Goal: Download file/media

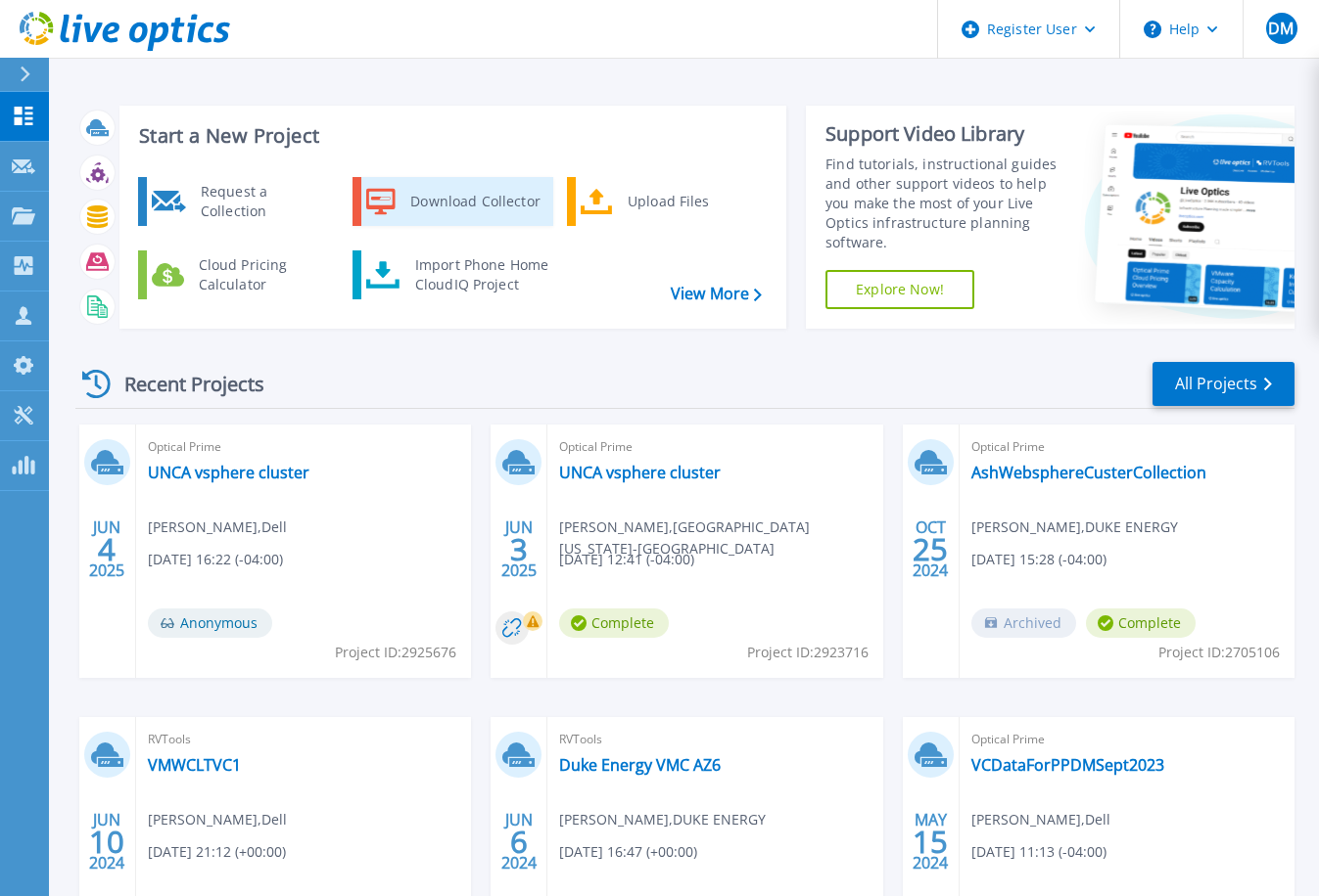
click at [386, 188] on icon at bounding box center [381, 202] width 30 height 29
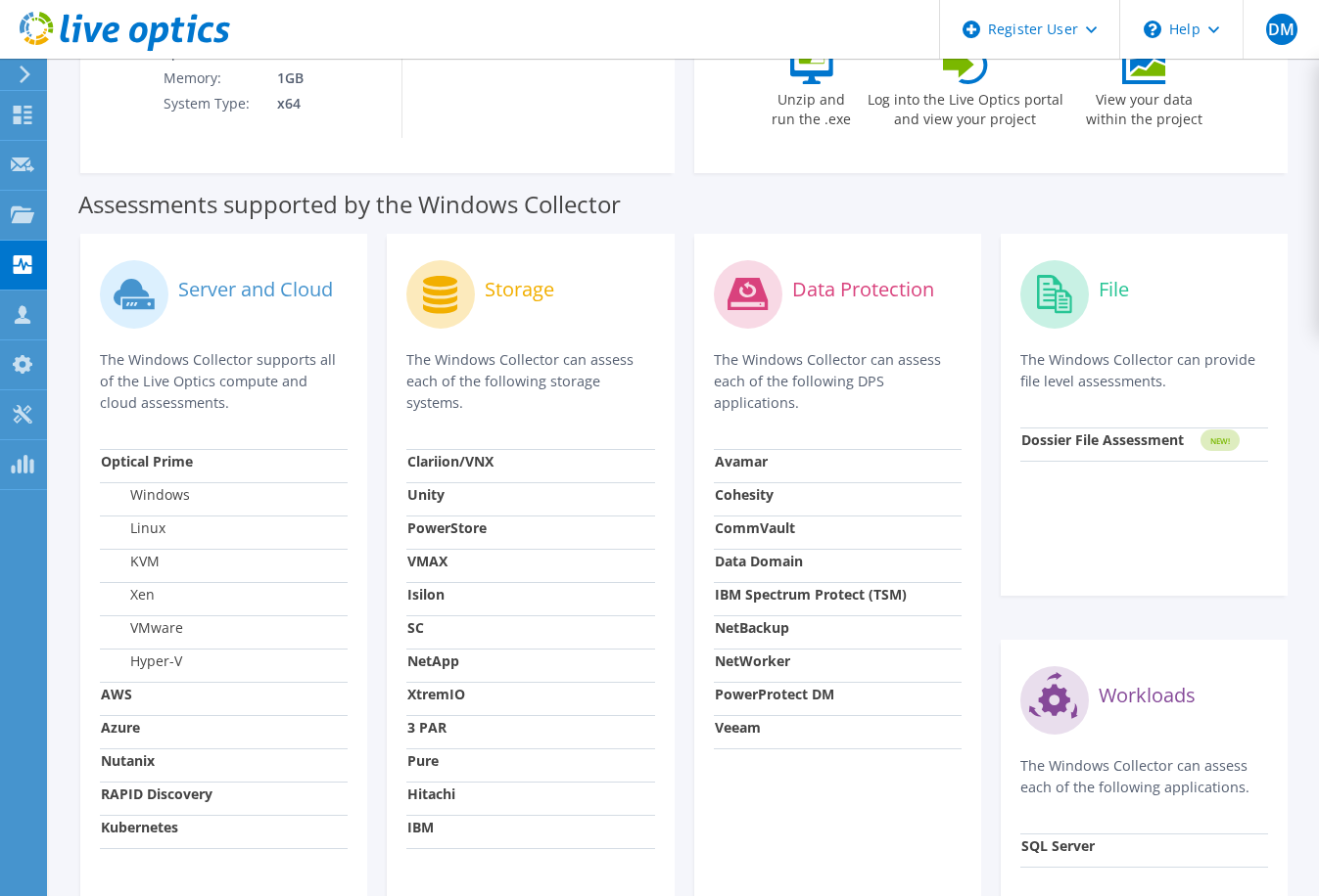
scroll to position [490, 0]
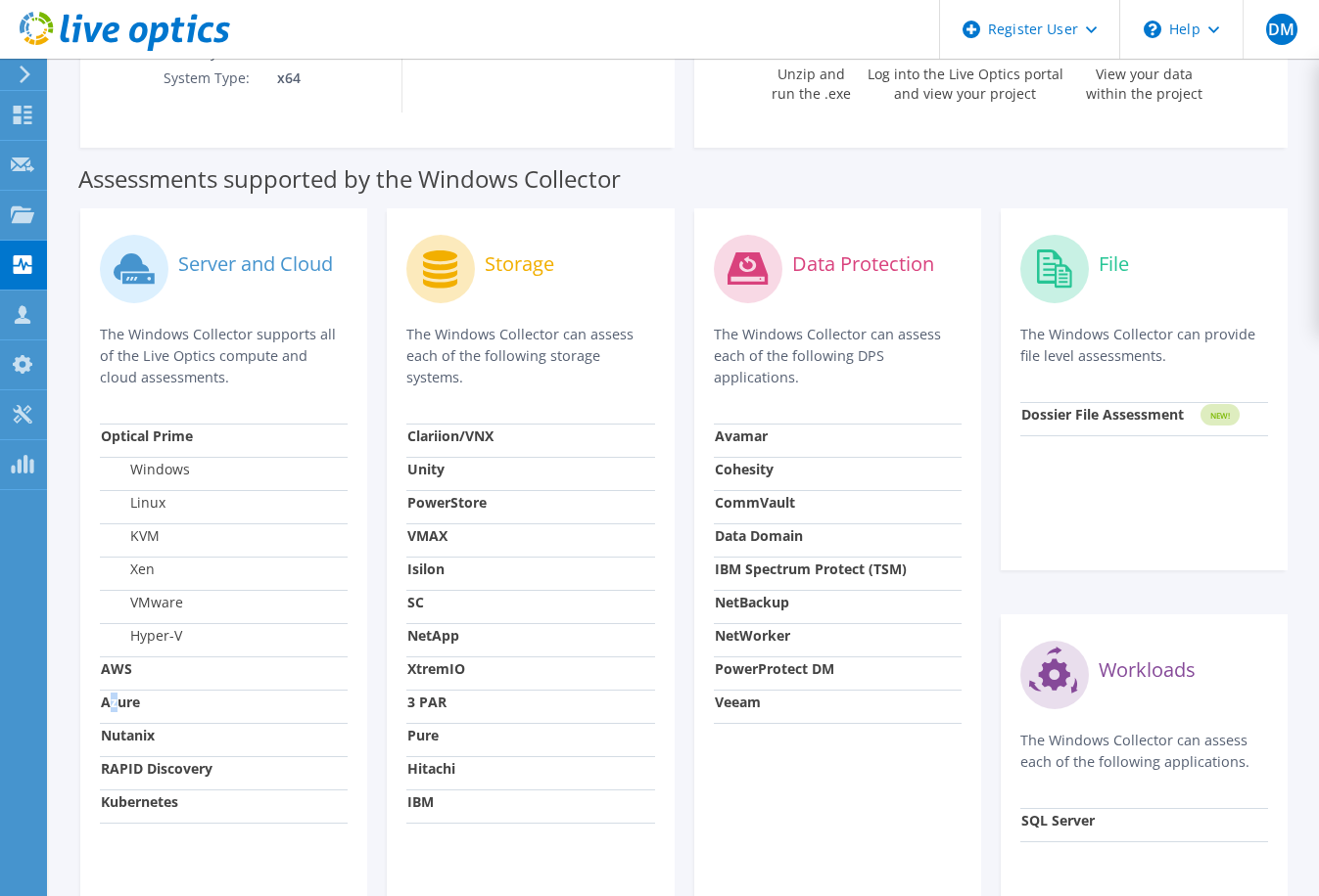
click at [113, 708] on strong "Azure" at bounding box center [121, 702] width 40 height 19
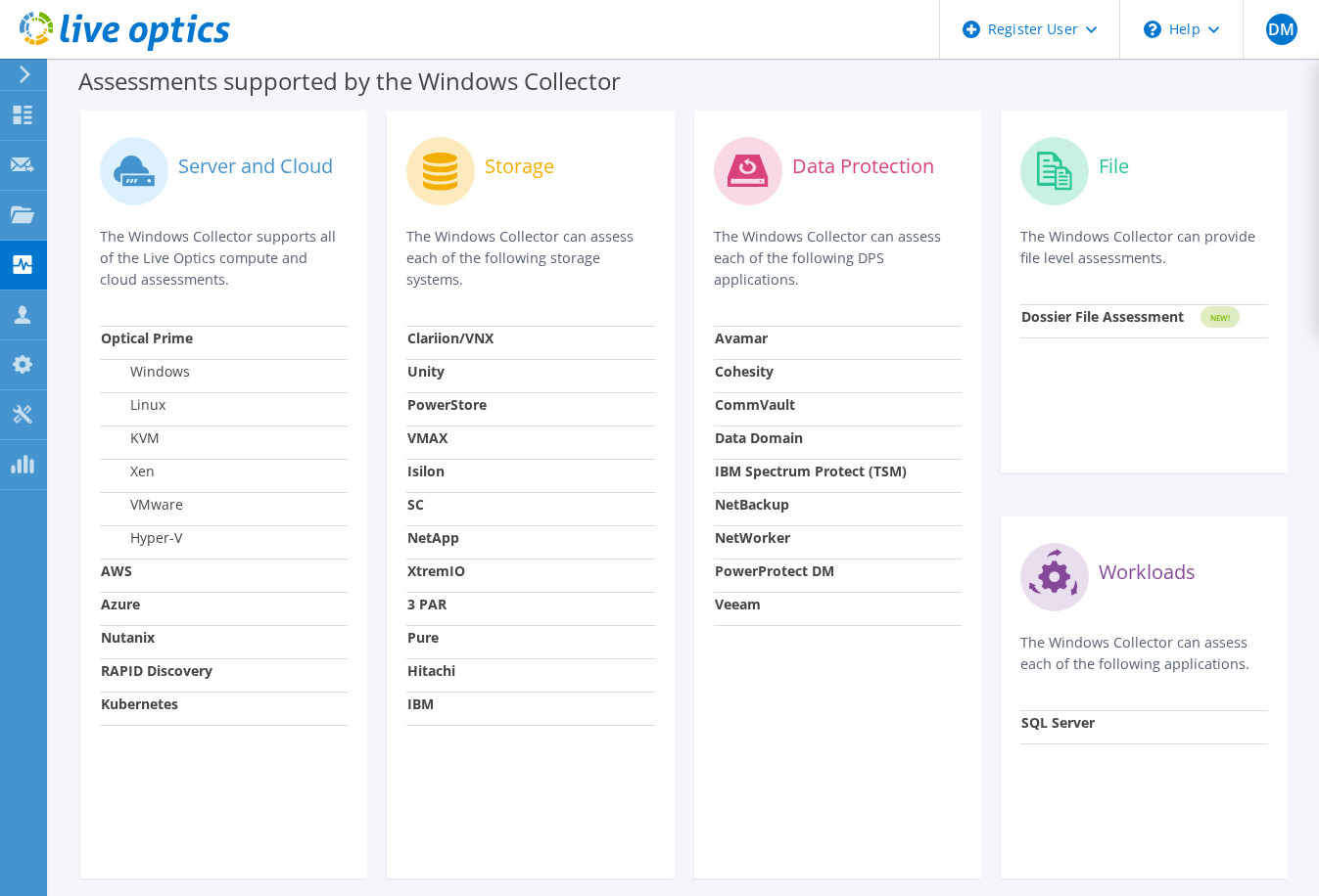
click at [155, 574] on td "AWS" at bounding box center [224, 576] width 247 height 34
click at [123, 570] on strong "AWS" at bounding box center [117, 571] width 32 height 19
drag, startPoint x: 123, startPoint y: 570, endPoint x: 123, endPoint y: 609, distance: 39.0
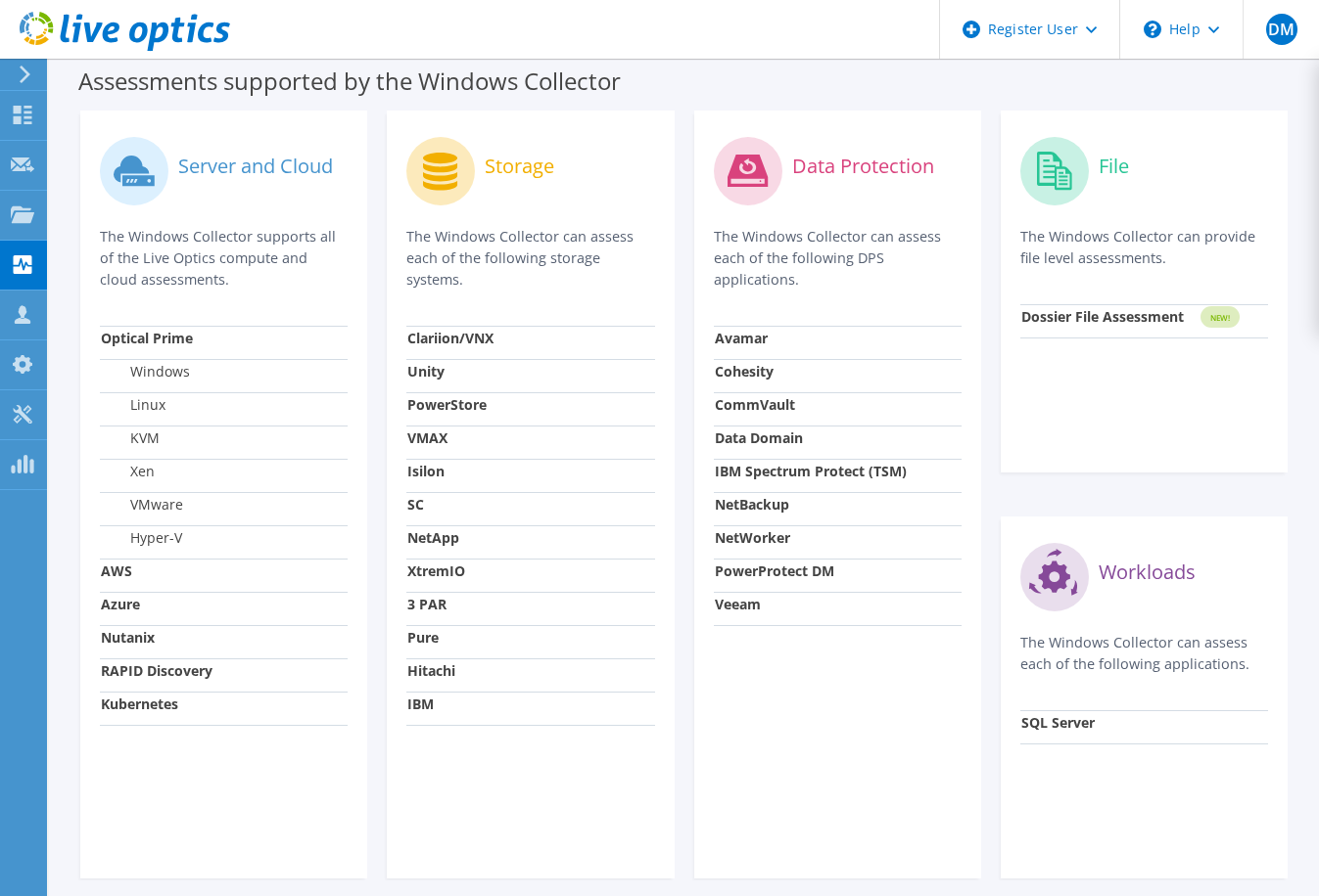
click at [123, 609] on strong "Azure" at bounding box center [121, 604] width 40 height 19
drag, startPoint x: 123, startPoint y: 609, endPoint x: 244, endPoint y: 608, distance: 121.0
click at [244, 608] on td "Azure" at bounding box center [224, 609] width 247 height 34
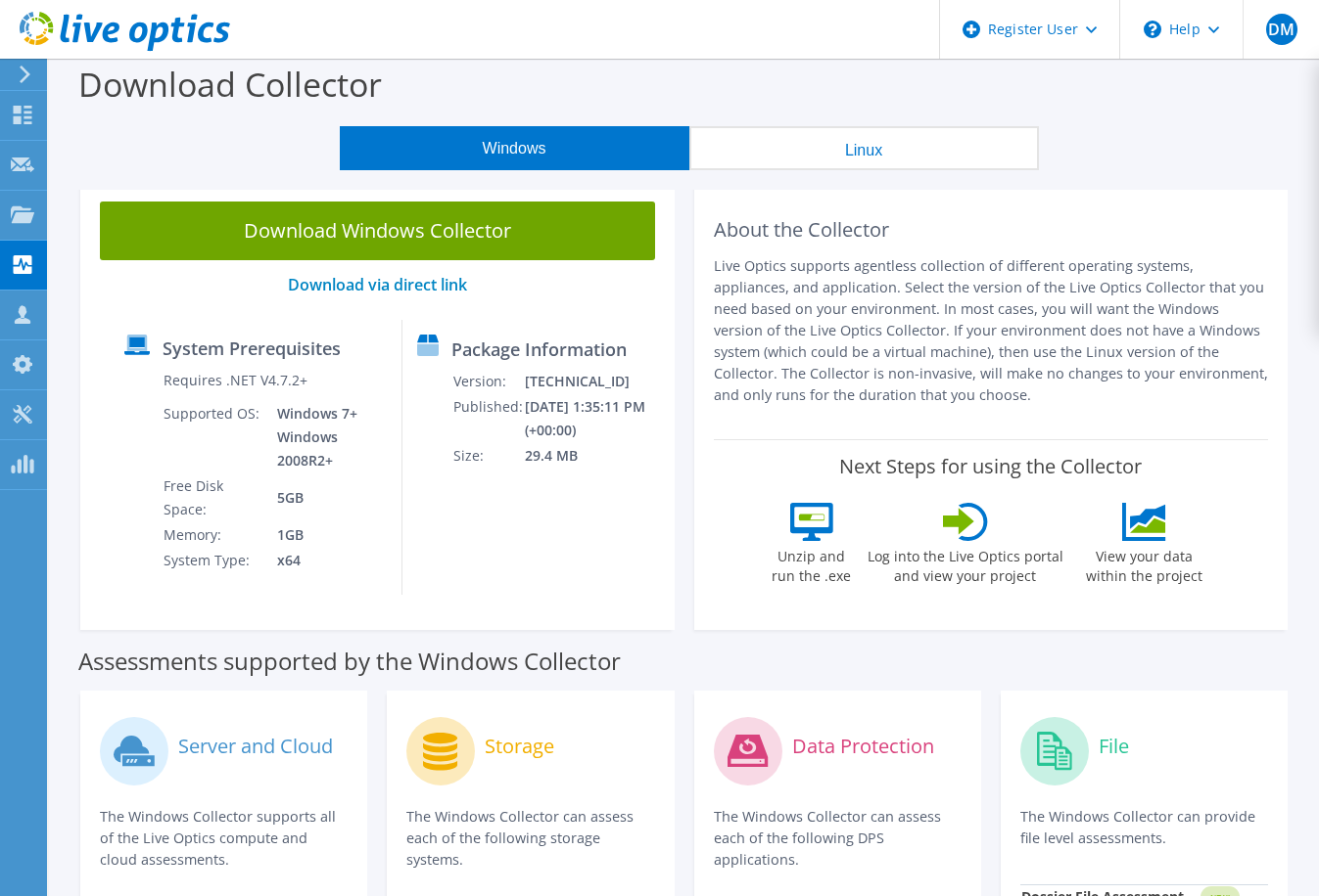
scroll to position [0, 0]
